Goal: Task Accomplishment & Management: Manage account settings

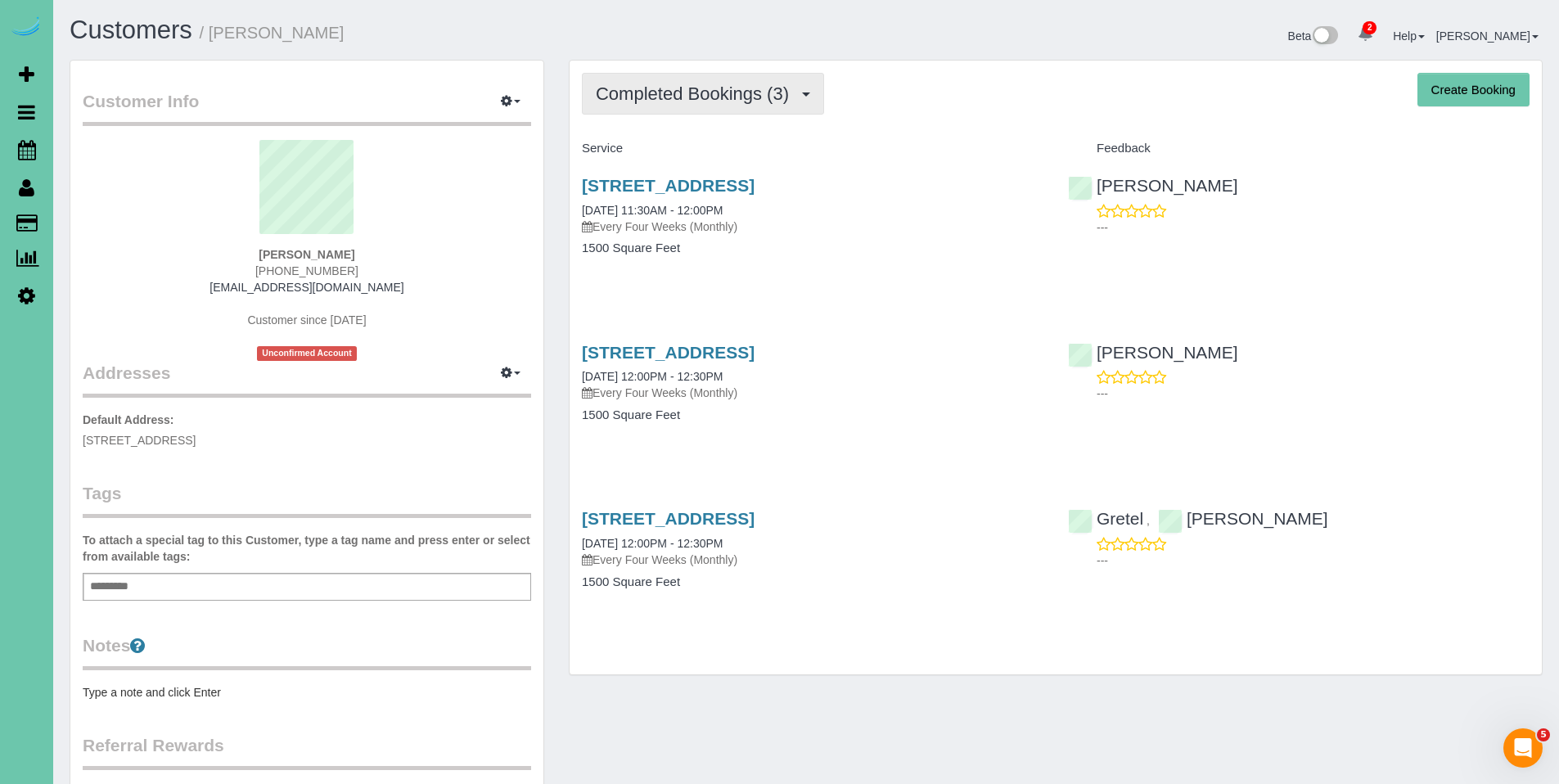
click at [691, 79] on button "Completed Bookings (3)" at bounding box center [703, 93] width 242 height 41
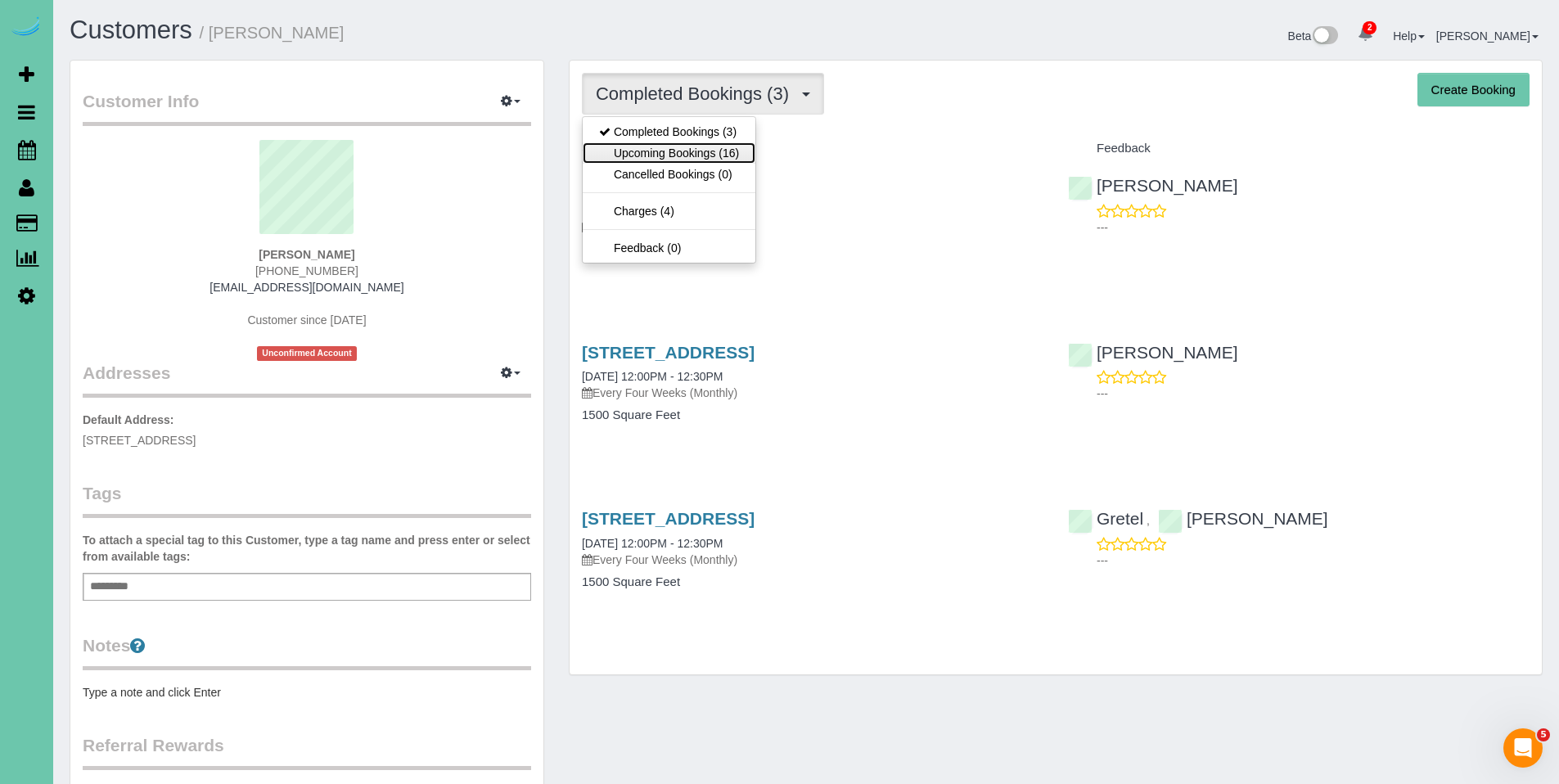
click at [672, 142] on link "Upcoming Bookings (16)" at bounding box center [669, 153] width 173 height 22
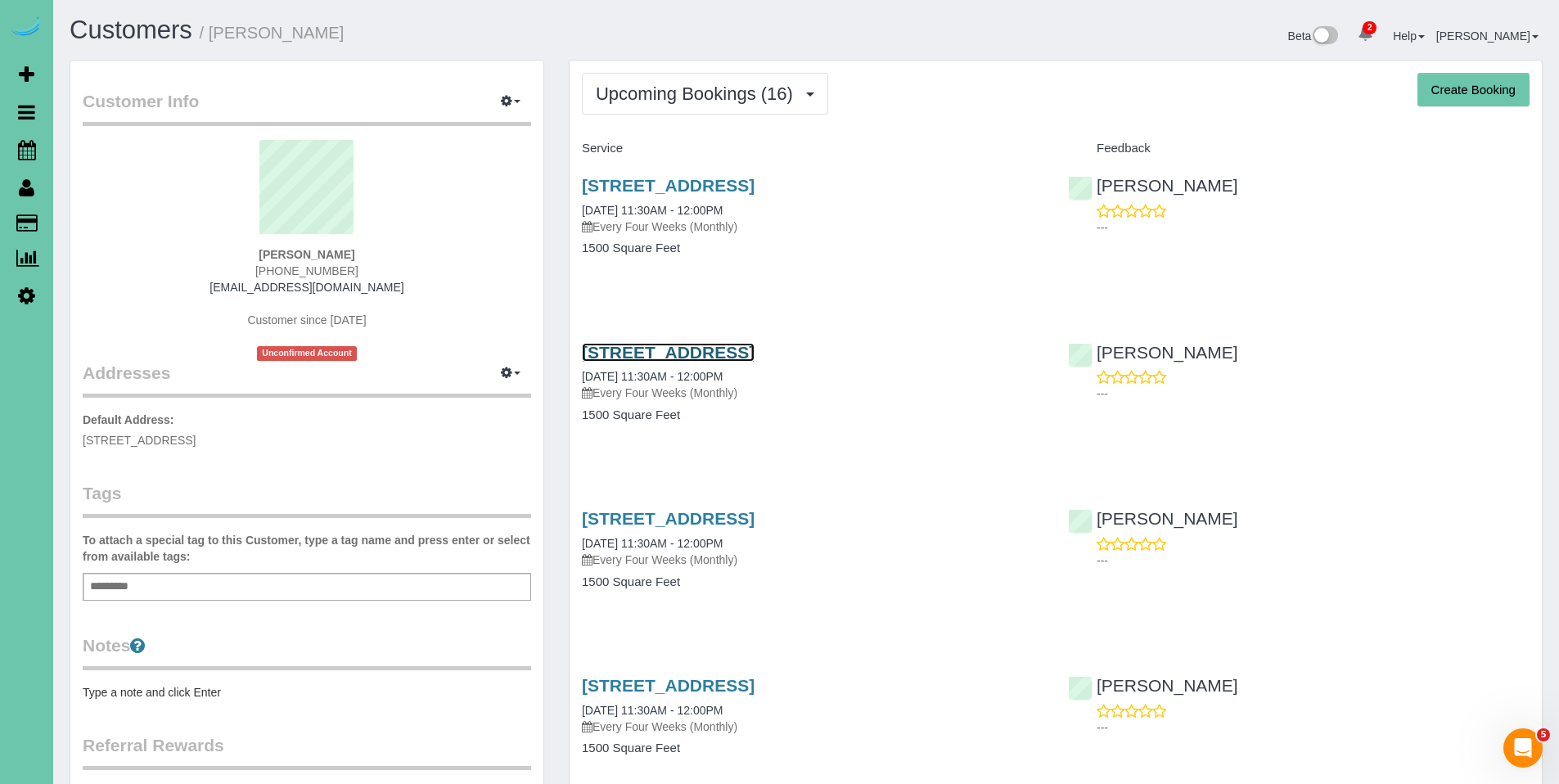
click at [697, 348] on link "5014 S 178th St, Omaha, NE 68135" at bounding box center [668, 352] width 173 height 19
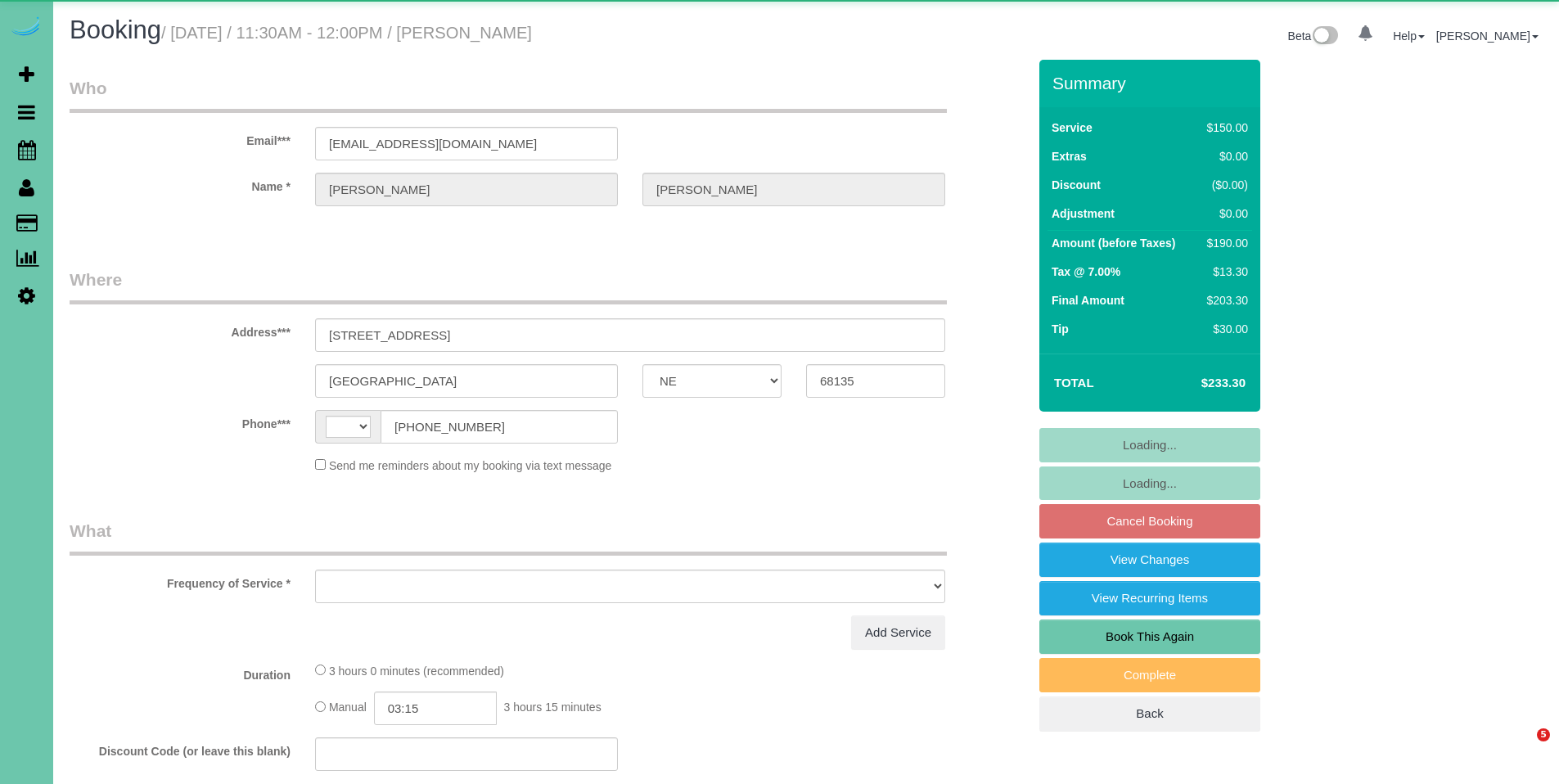
select select "NE"
select select "string:[GEOGRAPHIC_DATA]"
select select "object:637"
select select "string:fspay-a8e733f4-45ae-4cfb-88d7-692f54a36d6c"
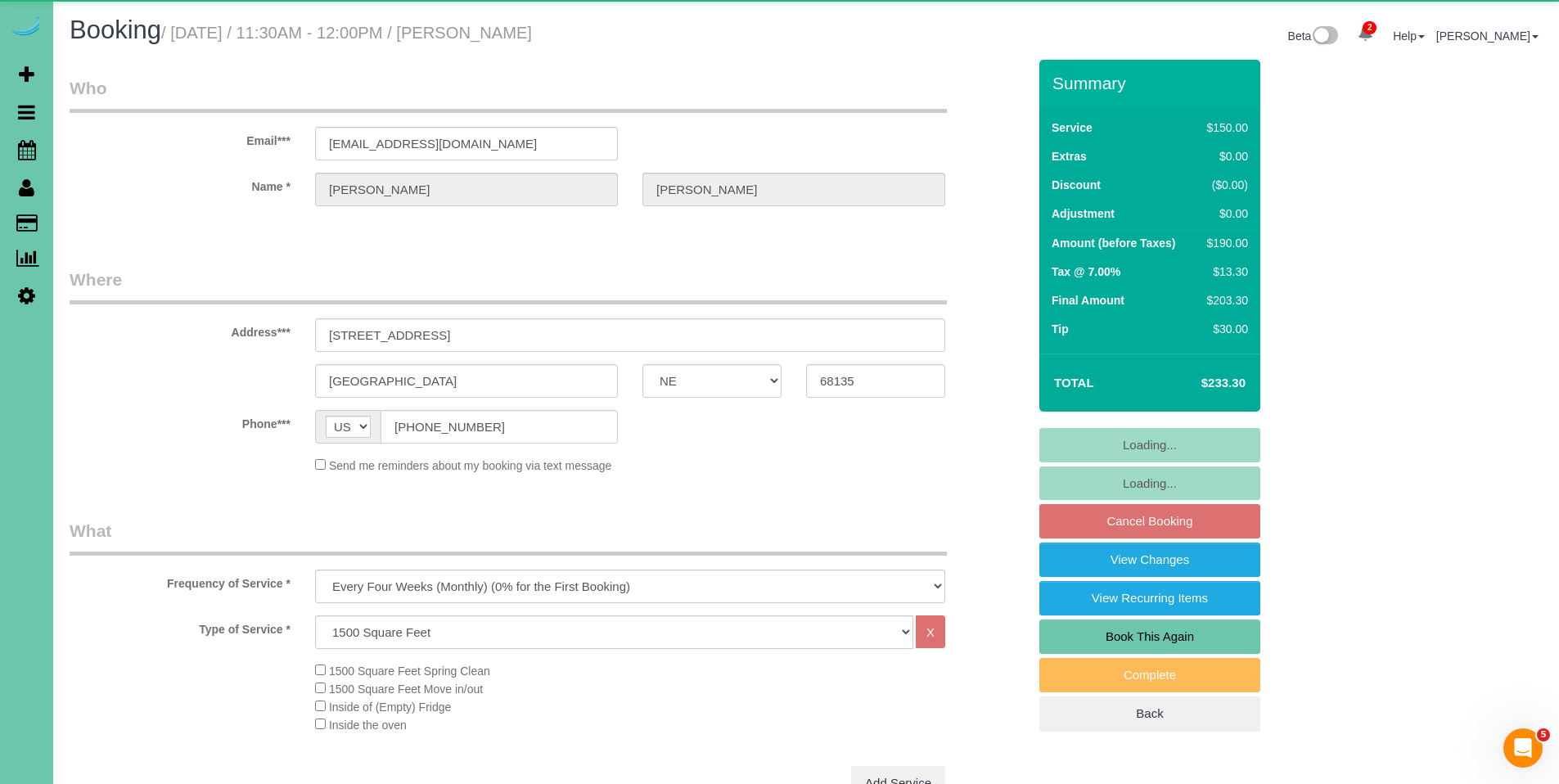
select select "object:907"
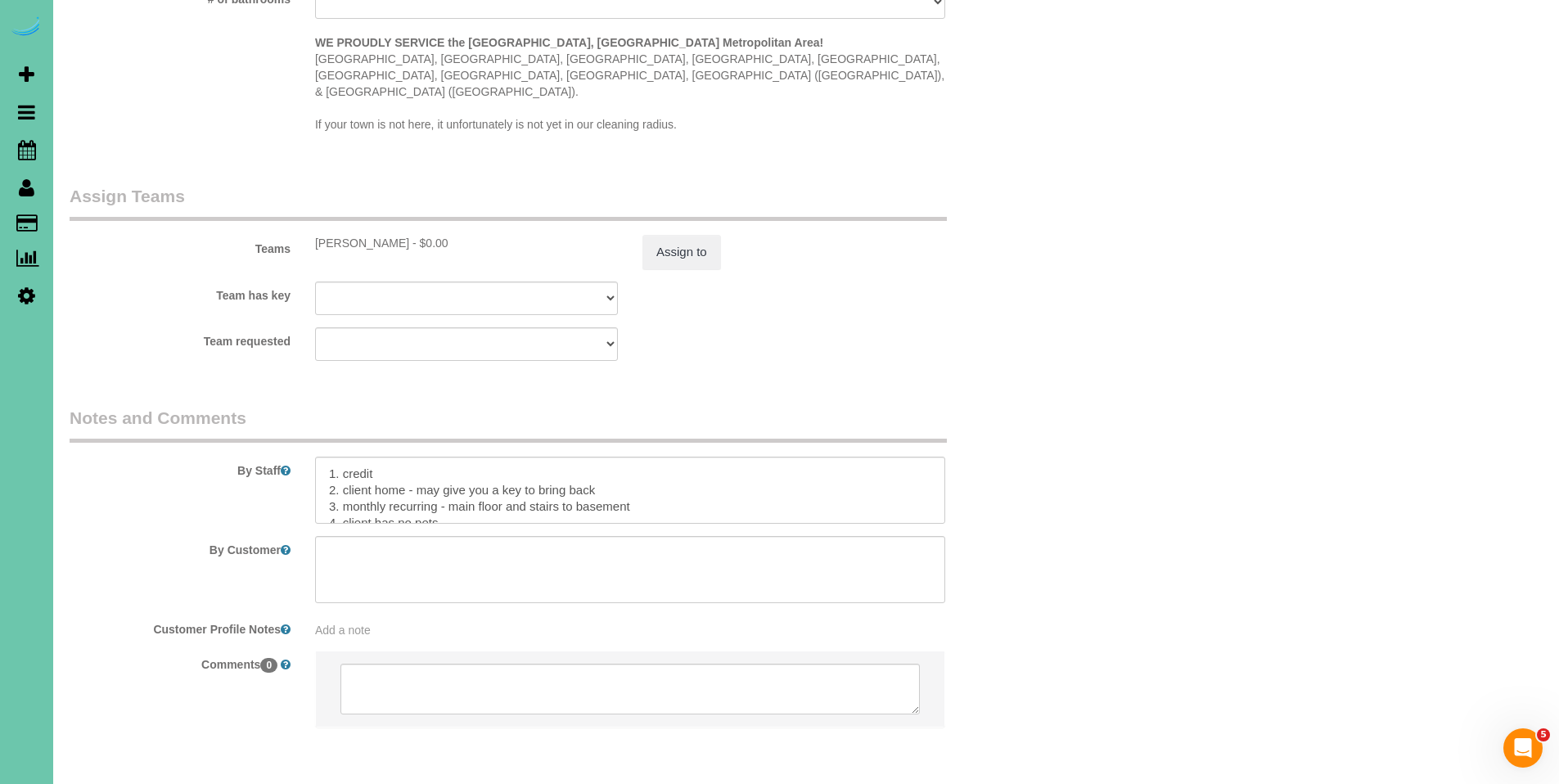
scroll to position [1679, 0]
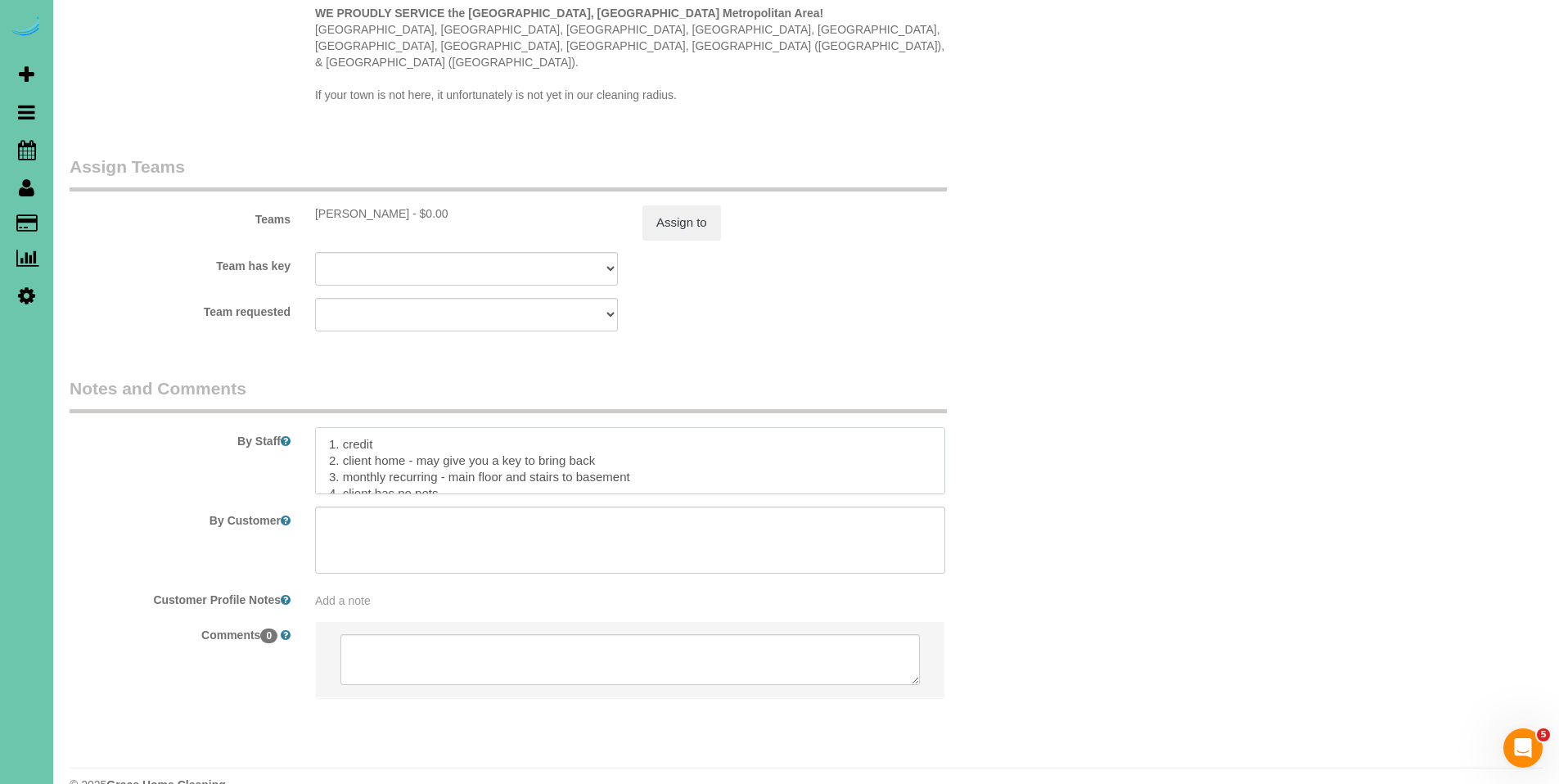
drag, startPoint x: 411, startPoint y: 426, endPoint x: 640, endPoint y: 423, distance: 229.0
click at [640, 428] on textarea at bounding box center [630, 461] width 630 height 67
click at [502, 428] on textarea at bounding box center [630, 461] width 630 height 67
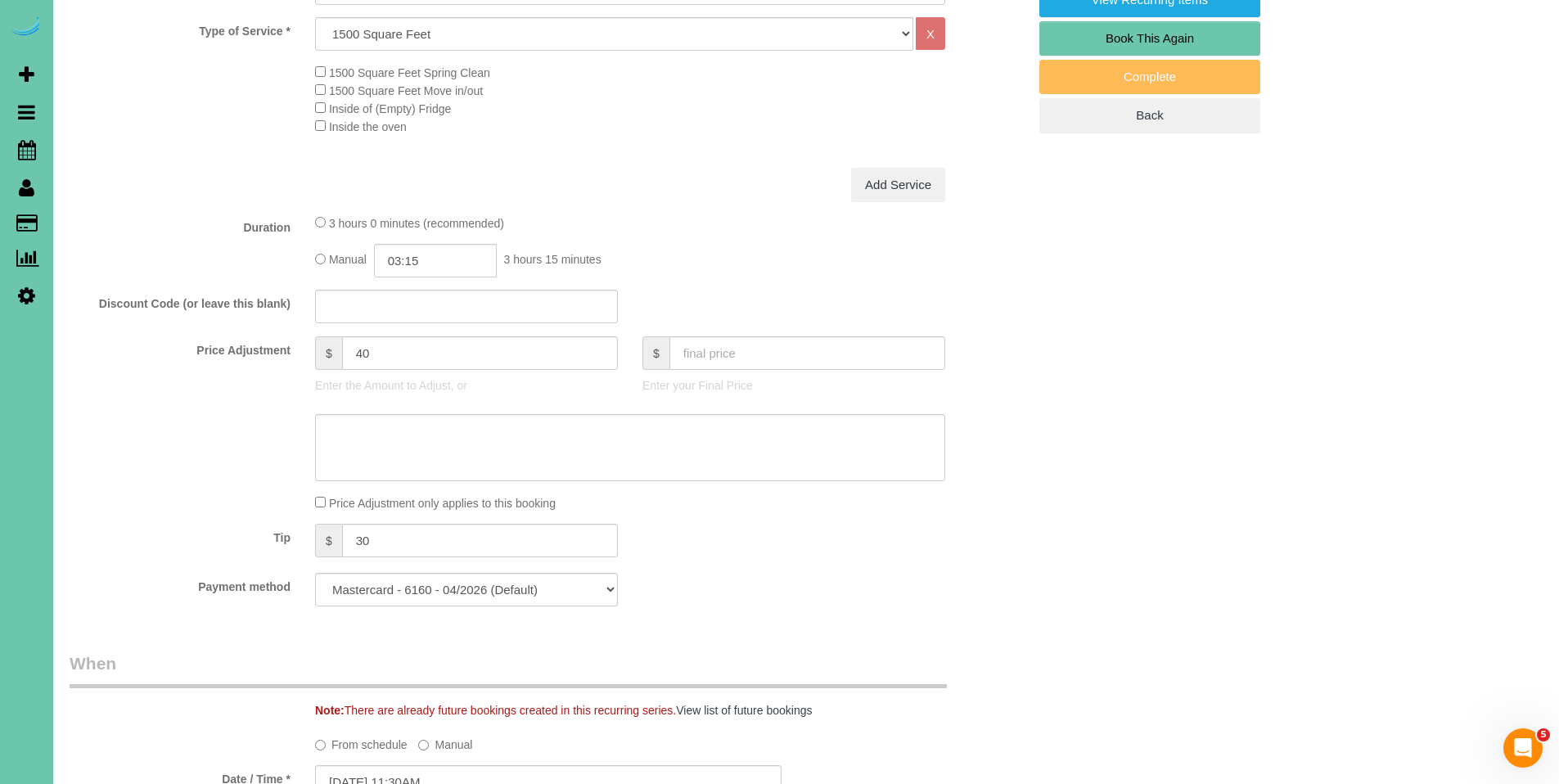
scroll to position [258, 0]
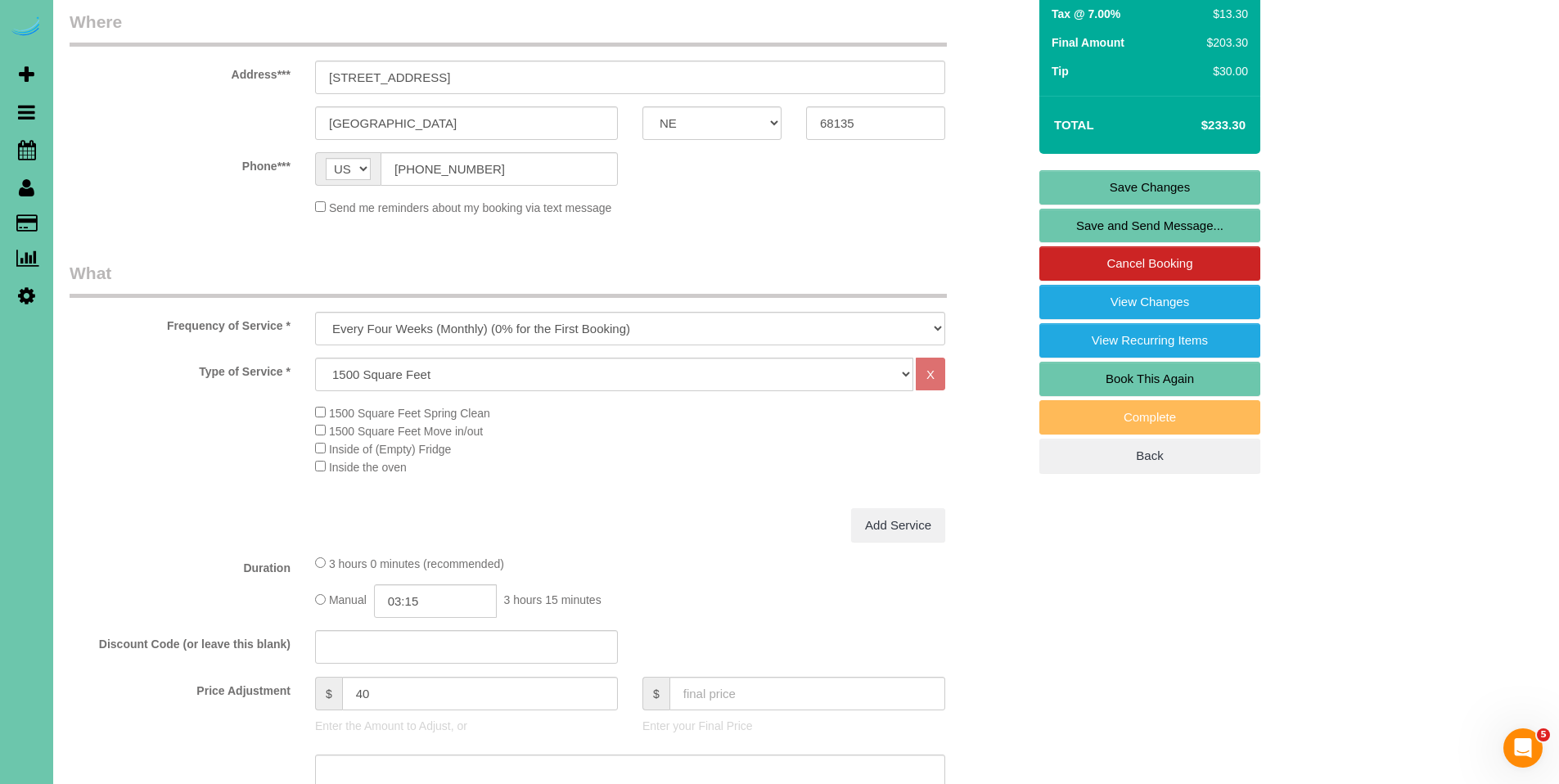
type textarea "1. credit 2. client home - Key#86 3. monthly recurring - main floor and stairs …"
click at [1188, 188] on link "Save Changes" at bounding box center [1150, 188] width 221 height 35
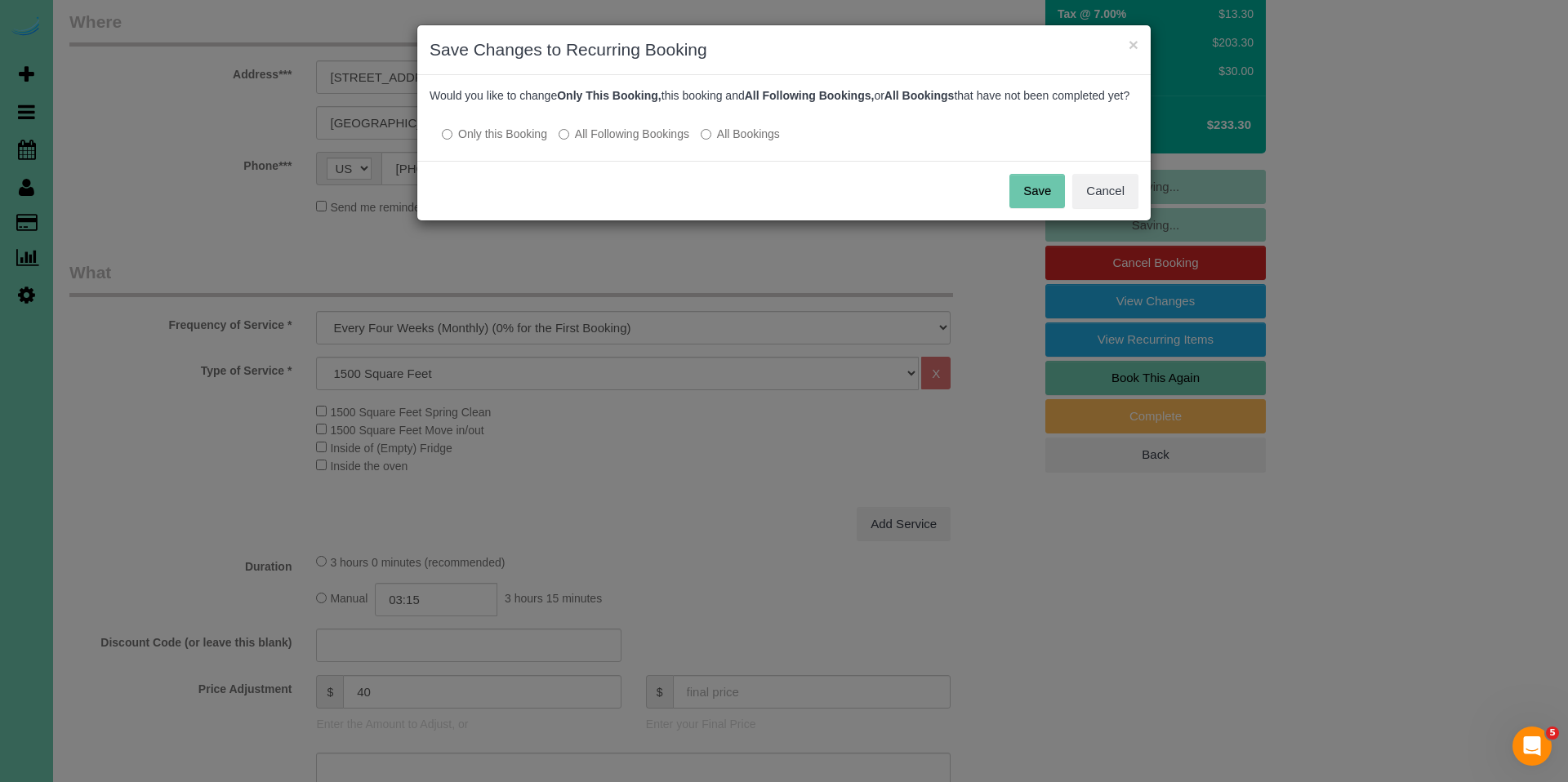
click at [612, 142] on label "All Following Bookings" at bounding box center [624, 134] width 130 height 16
drag, startPoint x: 1025, startPoint y: 203, endPoint x: 1039, endPoint y: 203, distance: 14.0
click at [1025, 203] on button "Save" at bounding box center [1037, 191] width 55 height 35
